Goal: Information Seeking & Learning: Learn about a topic

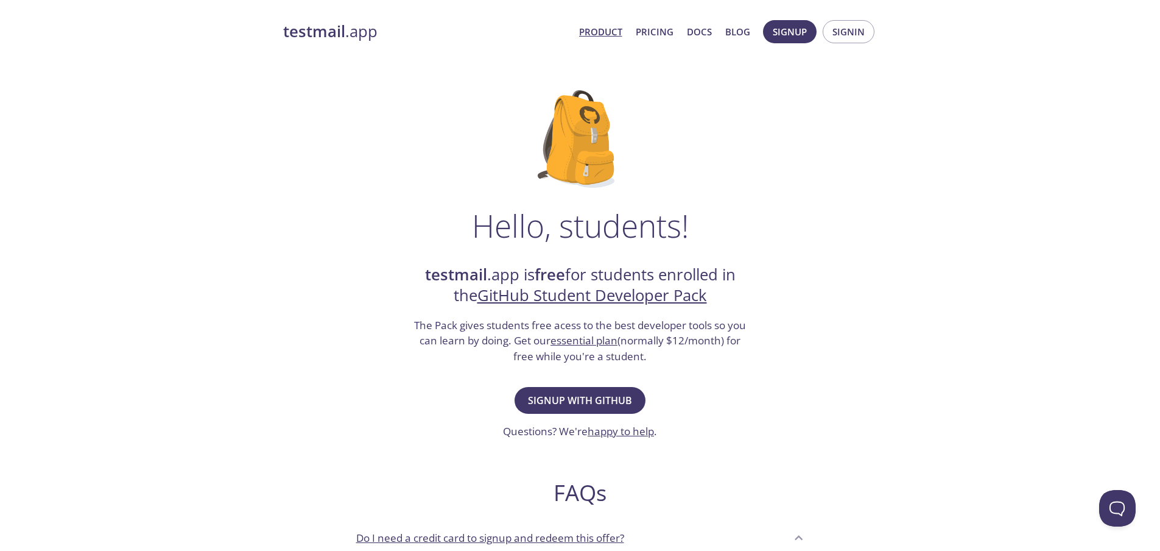
click at [607, 30] on link "Product" at bounding box center [600, 32] width 43 height 16
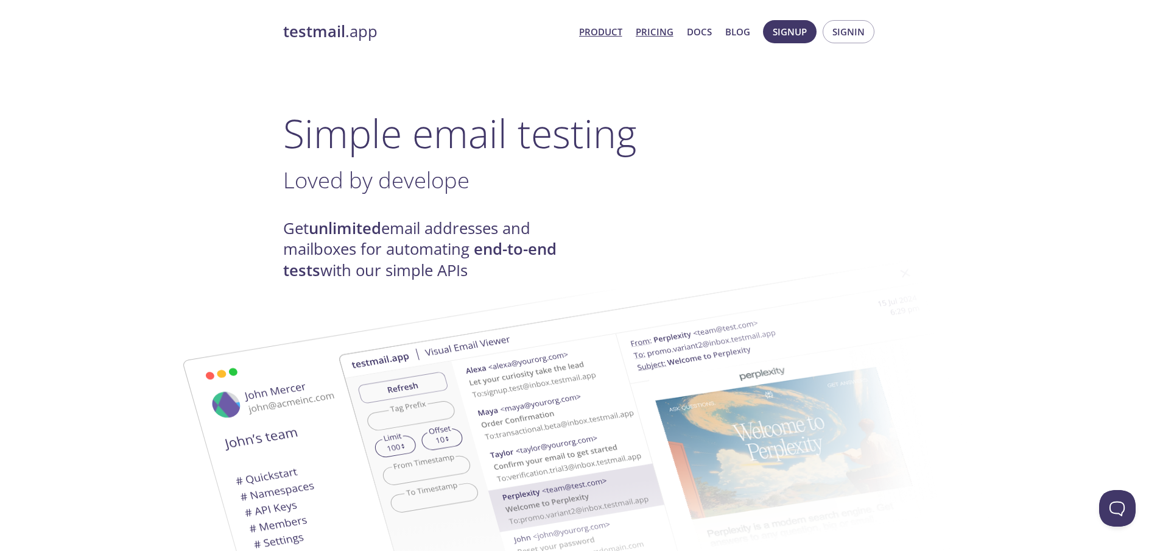
click at [657, 25] on link "Pricing" at bounding box center [655, 32] width 38 height 16
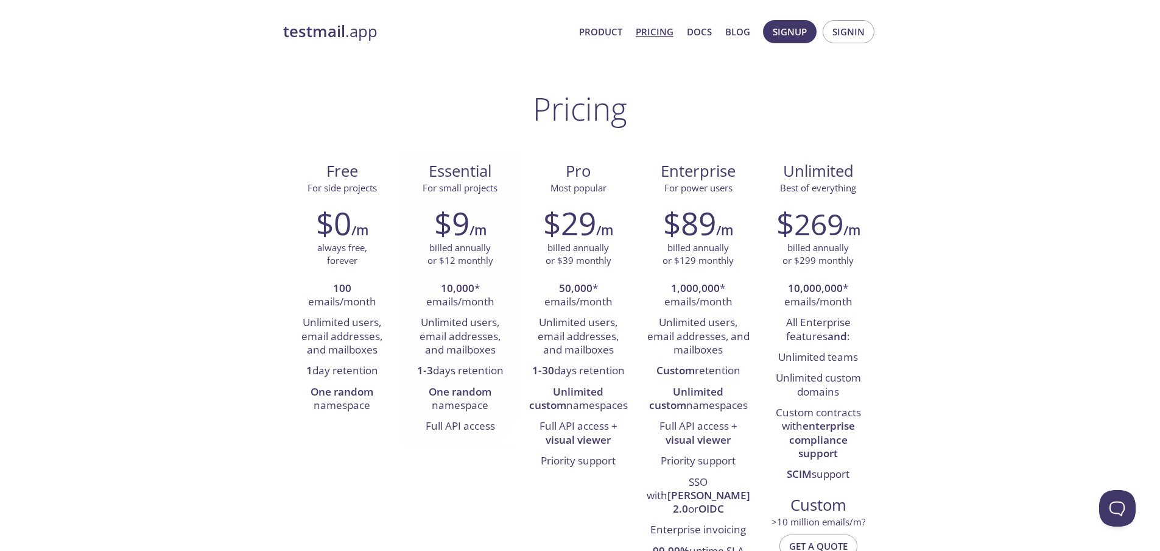
click at [451, 370] on li "1-3 days retention" at bounding box center [461, 371] width 100 height 21
